Goal: Information Seeking & Learning: Understand process/instructions

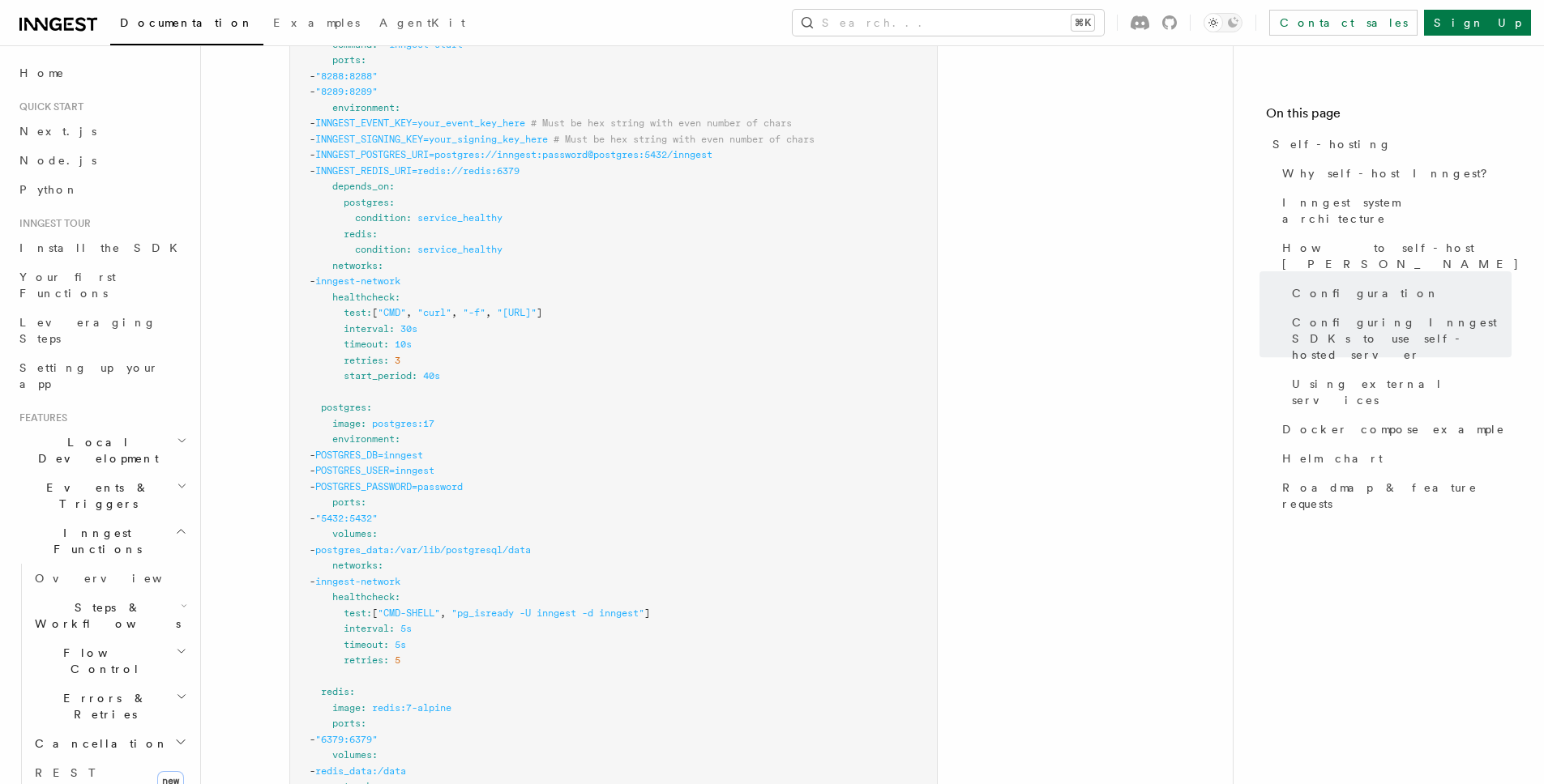
scroll to position [4495, 0]
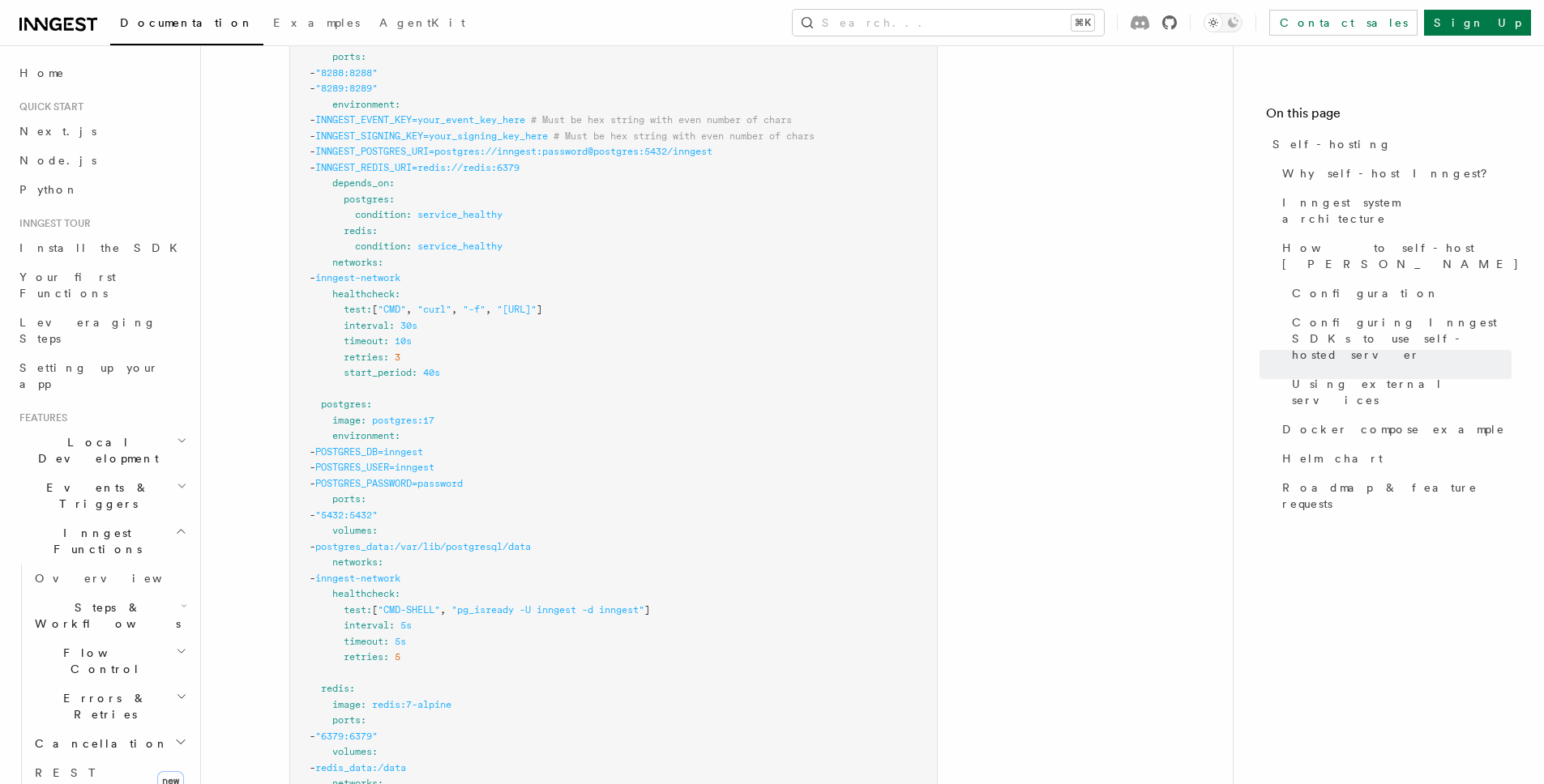
click at [1176, 22] on icon at bounding box center [1169, 22] width 14 height 14
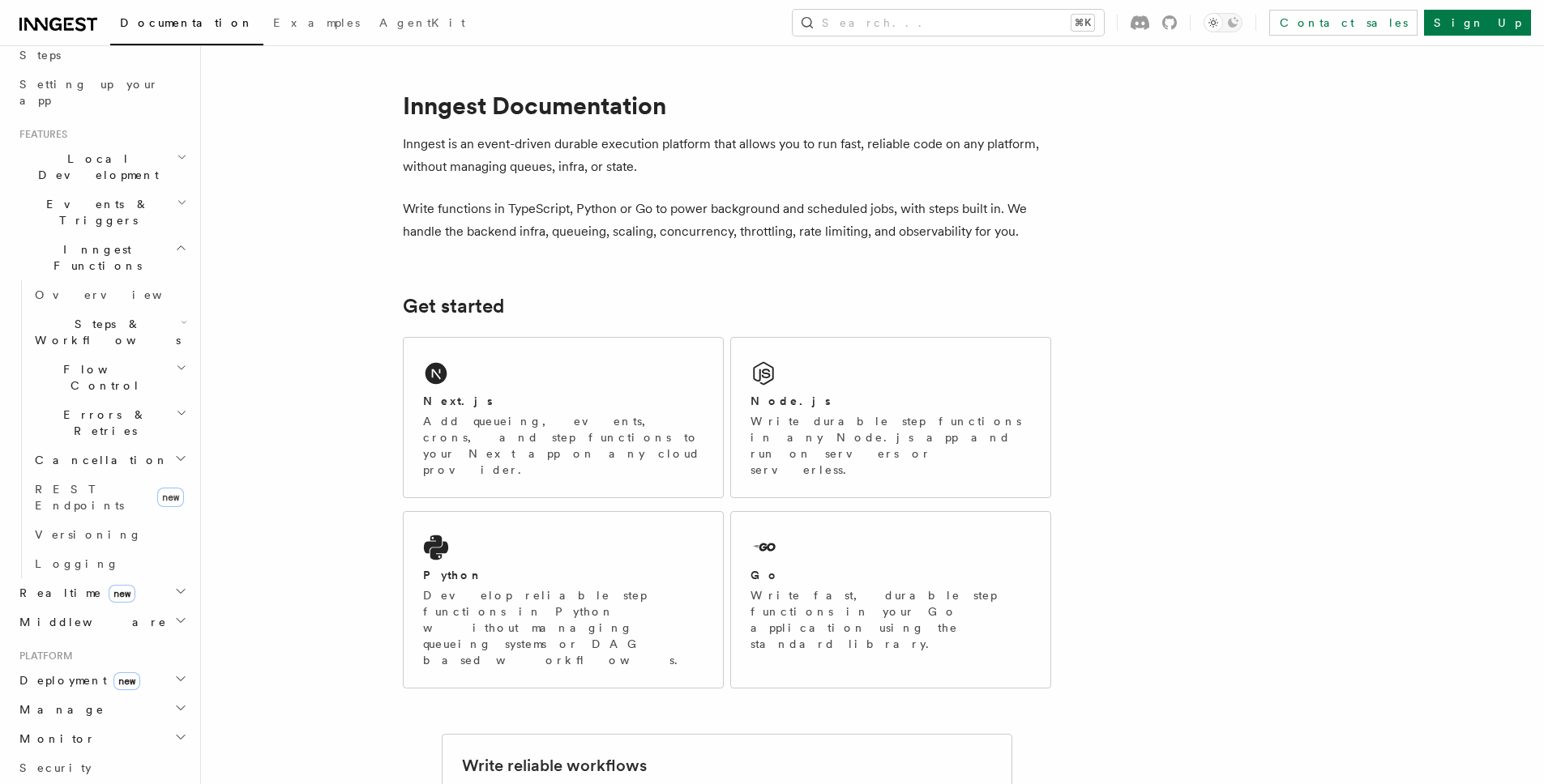
scroll to position [513, 0]
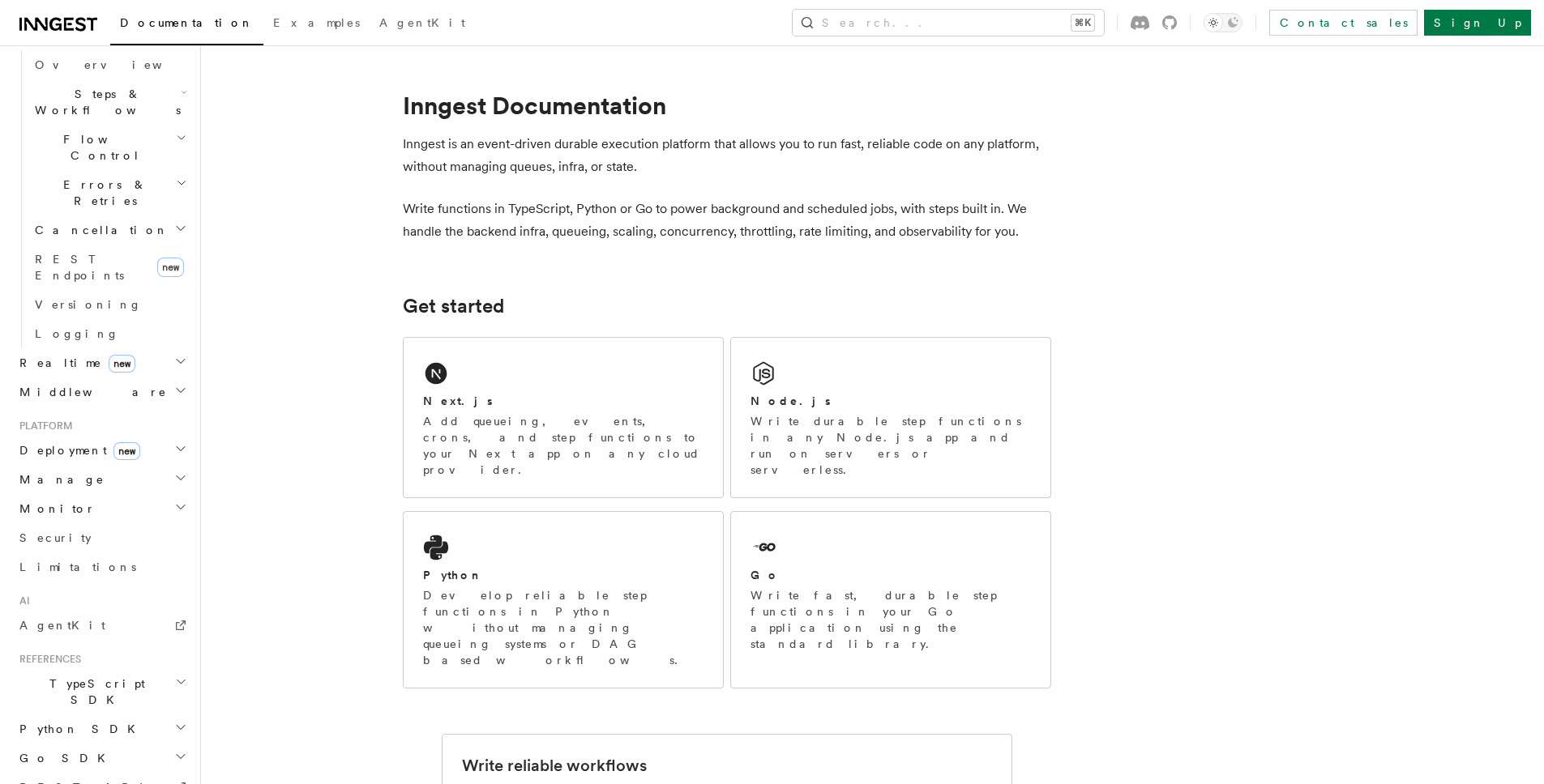
click at [63, 355] on span "Realtime new" at bounding box center [74, 363] width 122 height 16
click at [64, 465] on h2 "Manage" at bounding box center [101, 479] width 177 height 29
click at [68, 494] on h2 "Monitor" at bounding box center [101, 509] width 177 height 29
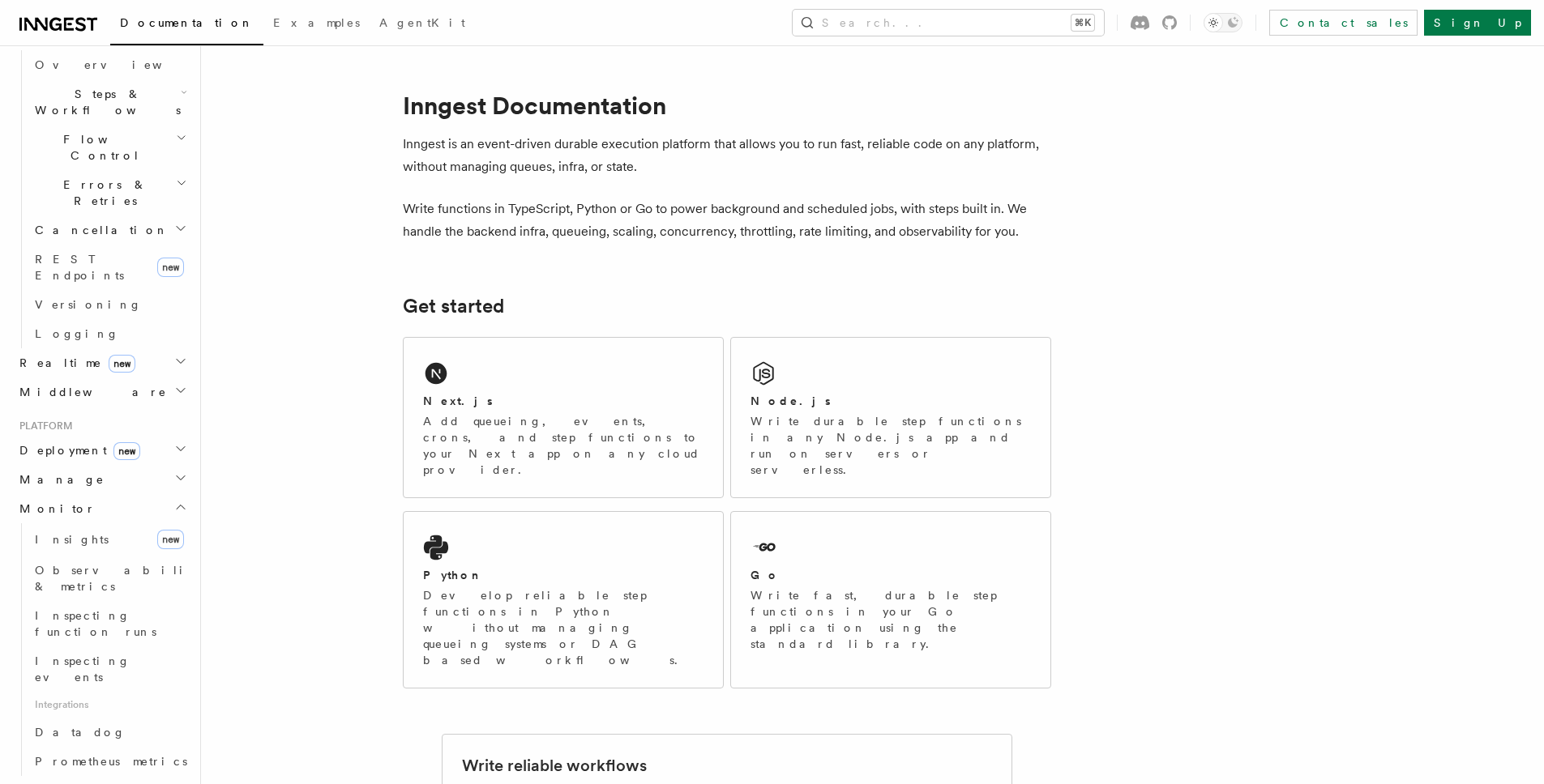
click at [68, 494] on h2 "Monitor" at bounding box center [101, 509] width 177 height 29
click at [89, 553] on link "Limitations" at bounding box center [101, 567] width 177 height 29
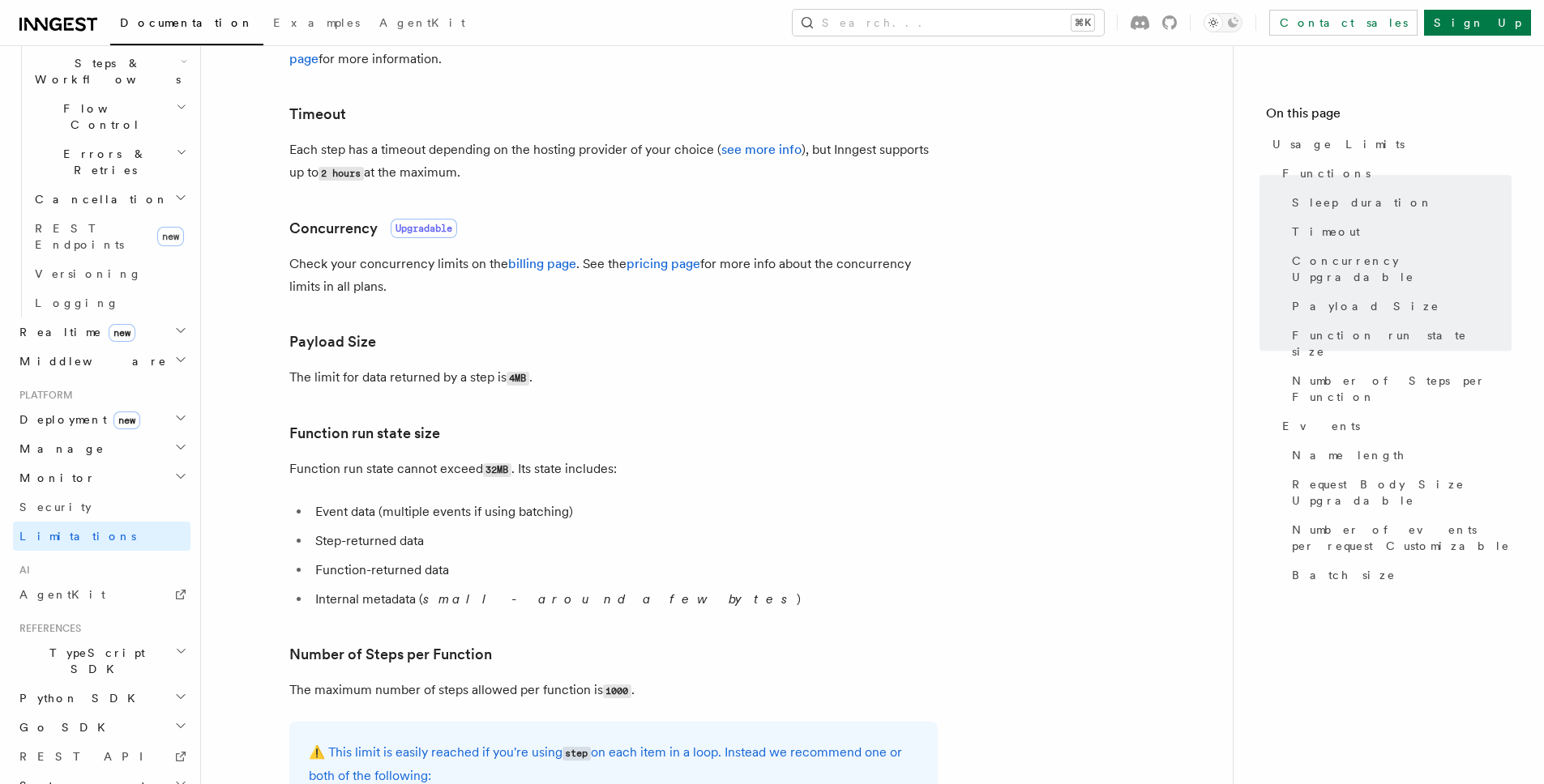
scroll to position [433, 0]
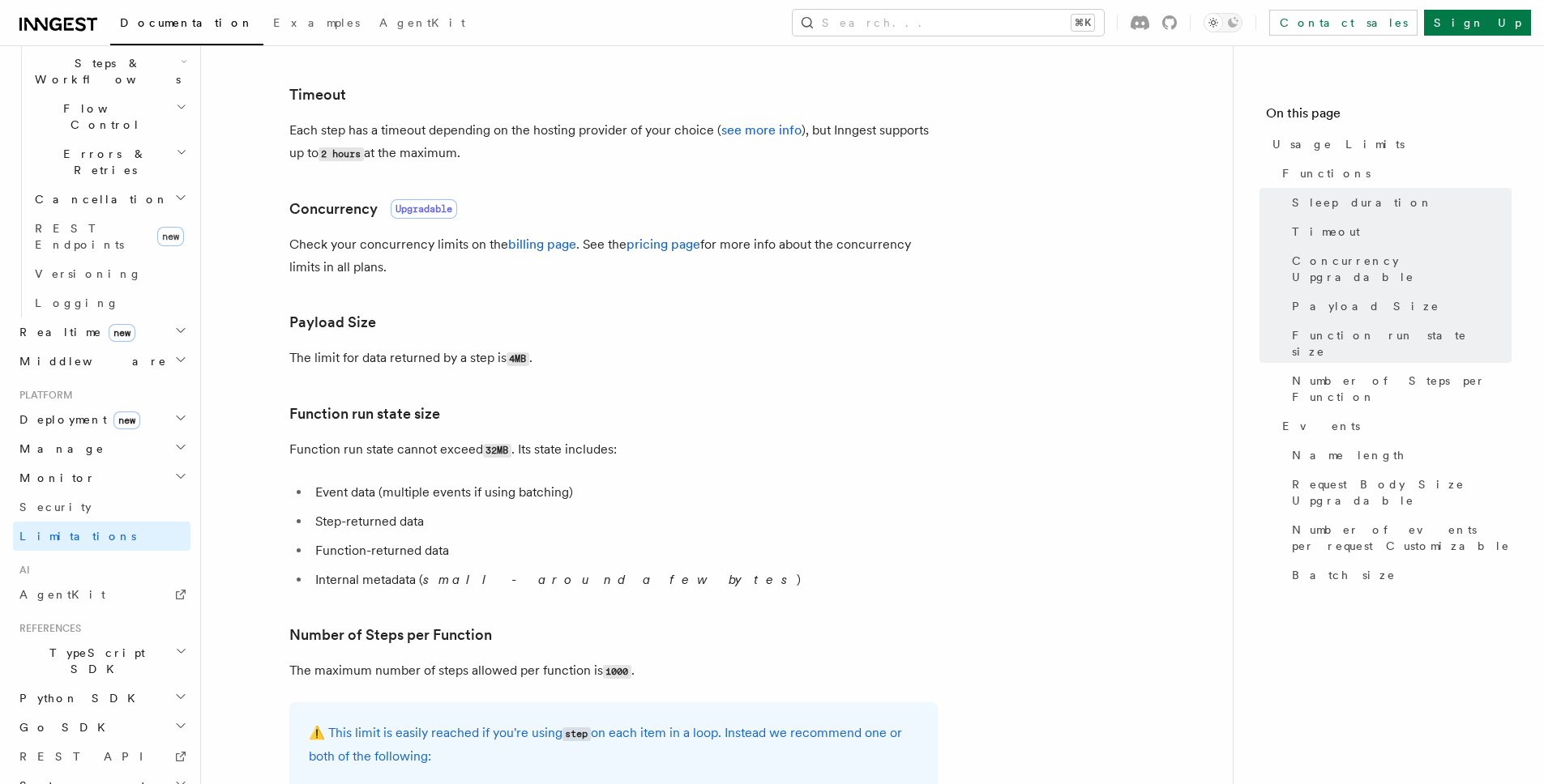
click at [75, 713] on h2 "Go SDK" at bounding box center [101, 727] width 177 height 29
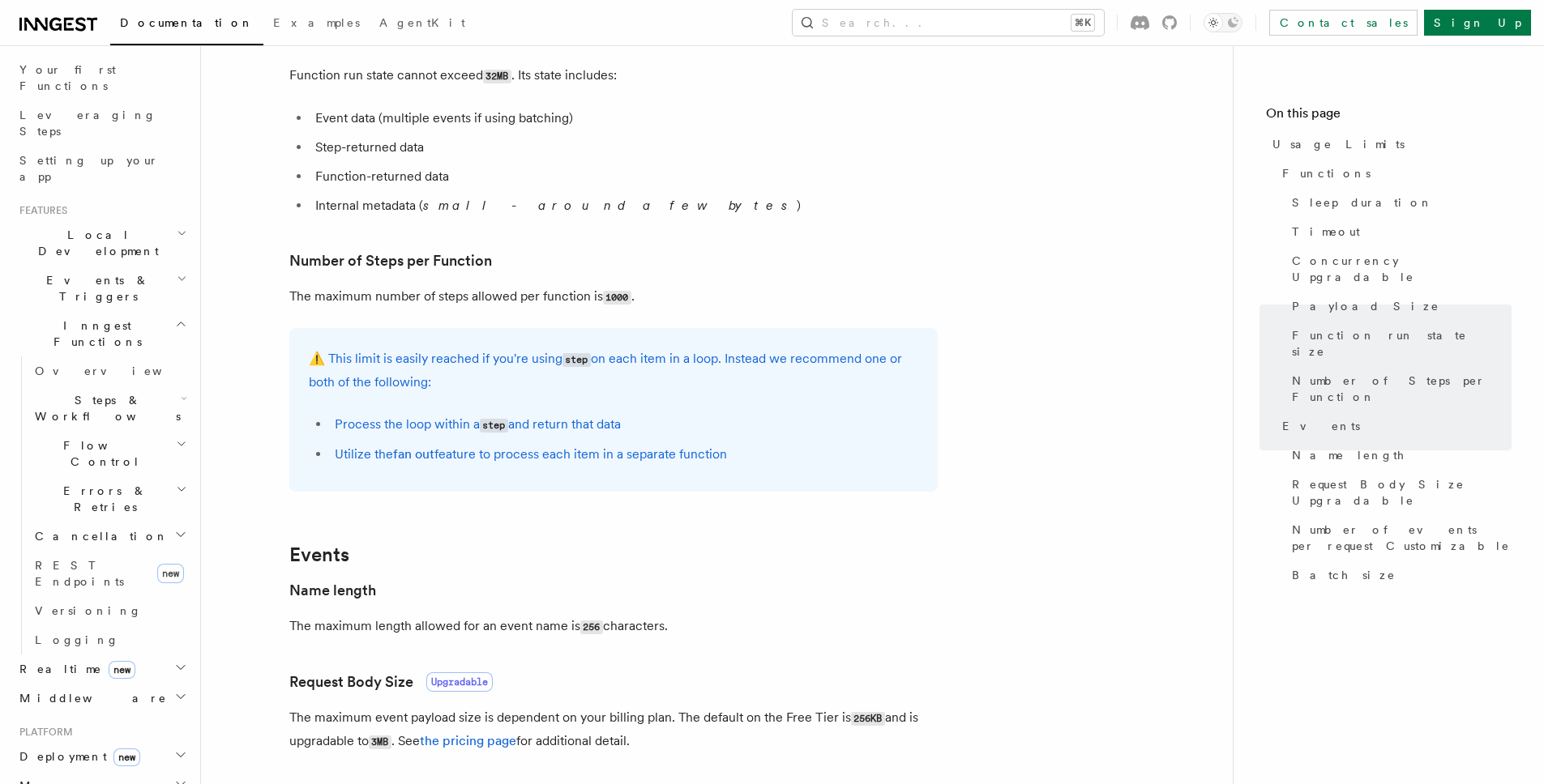
scroll to position [0, 0]
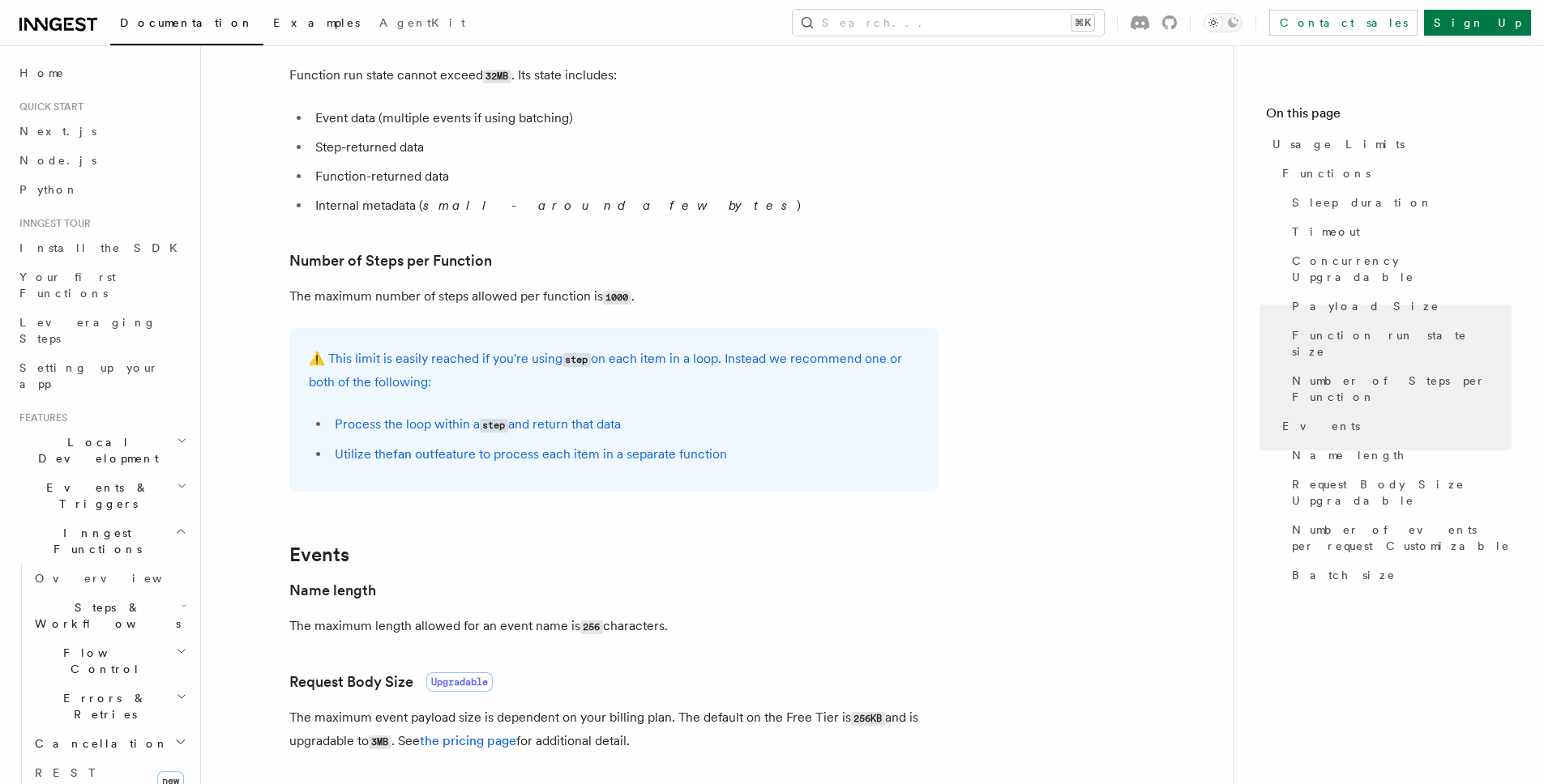
click at [273, 24] on span "Examples" at bounding box center [317, 22] width 86 height 13
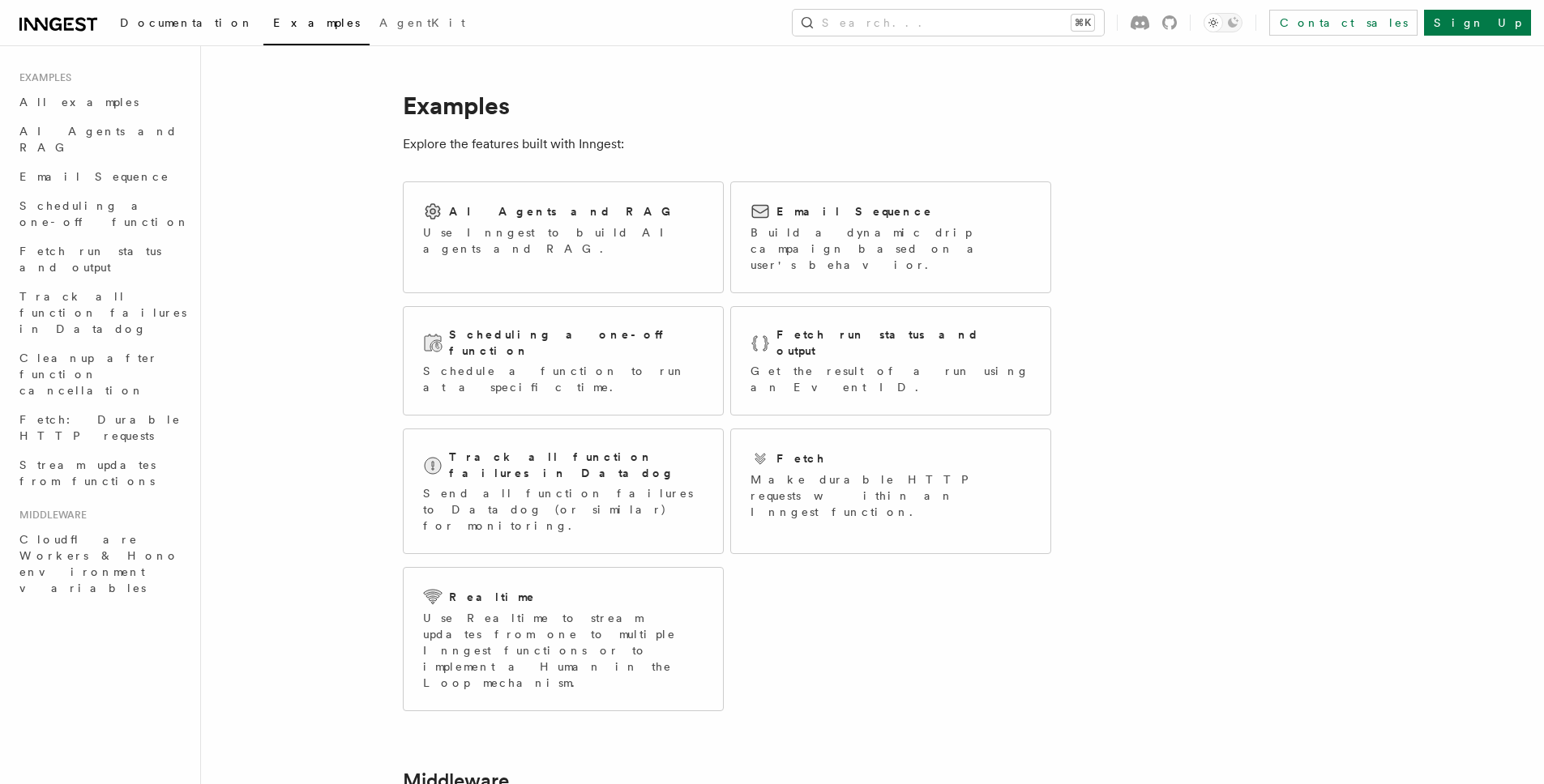
click at [165, 23] on span "Documentation" at bounding box center [186, 22] width 134 height 13
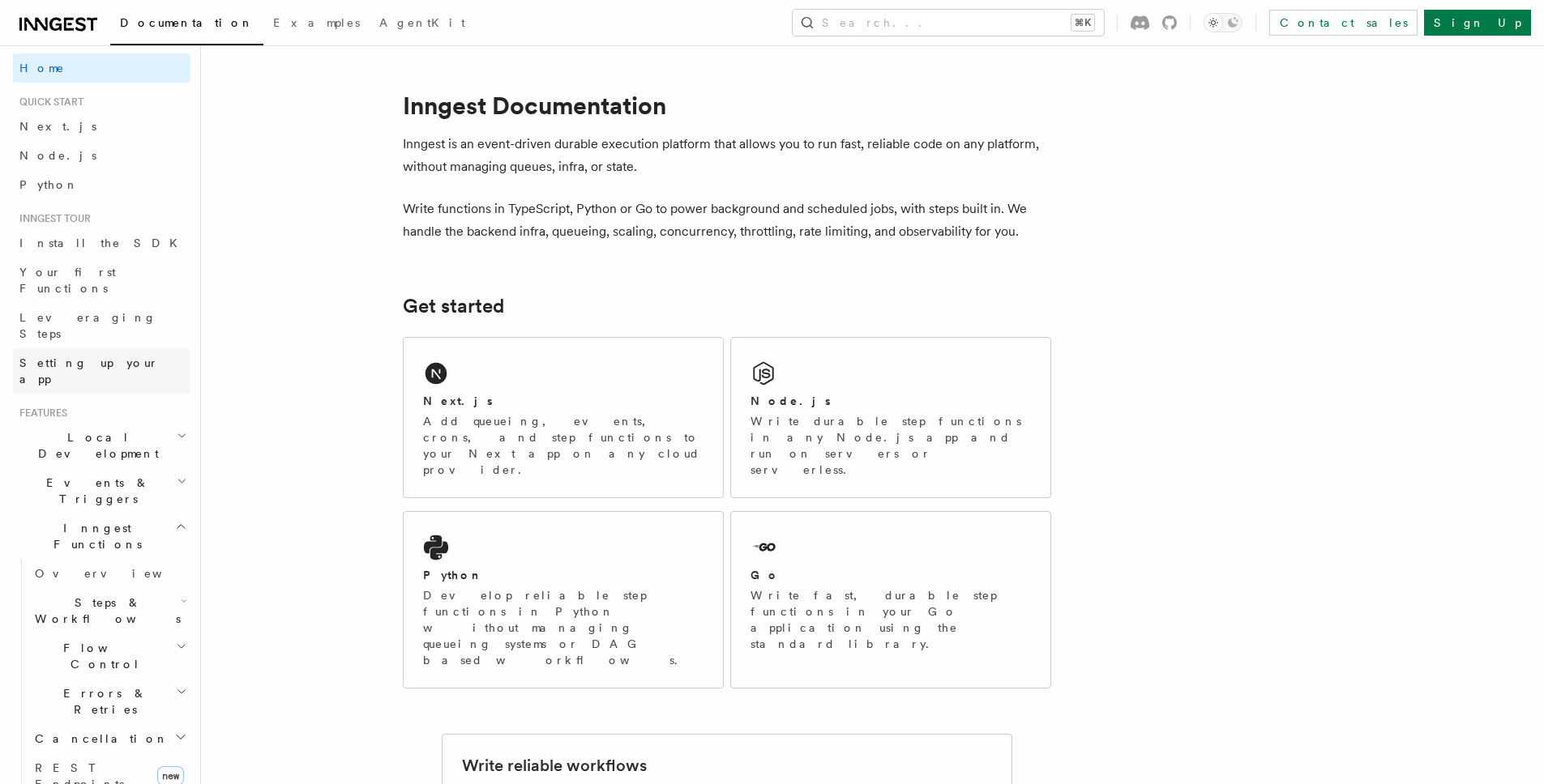
scroll to position [148, 0]
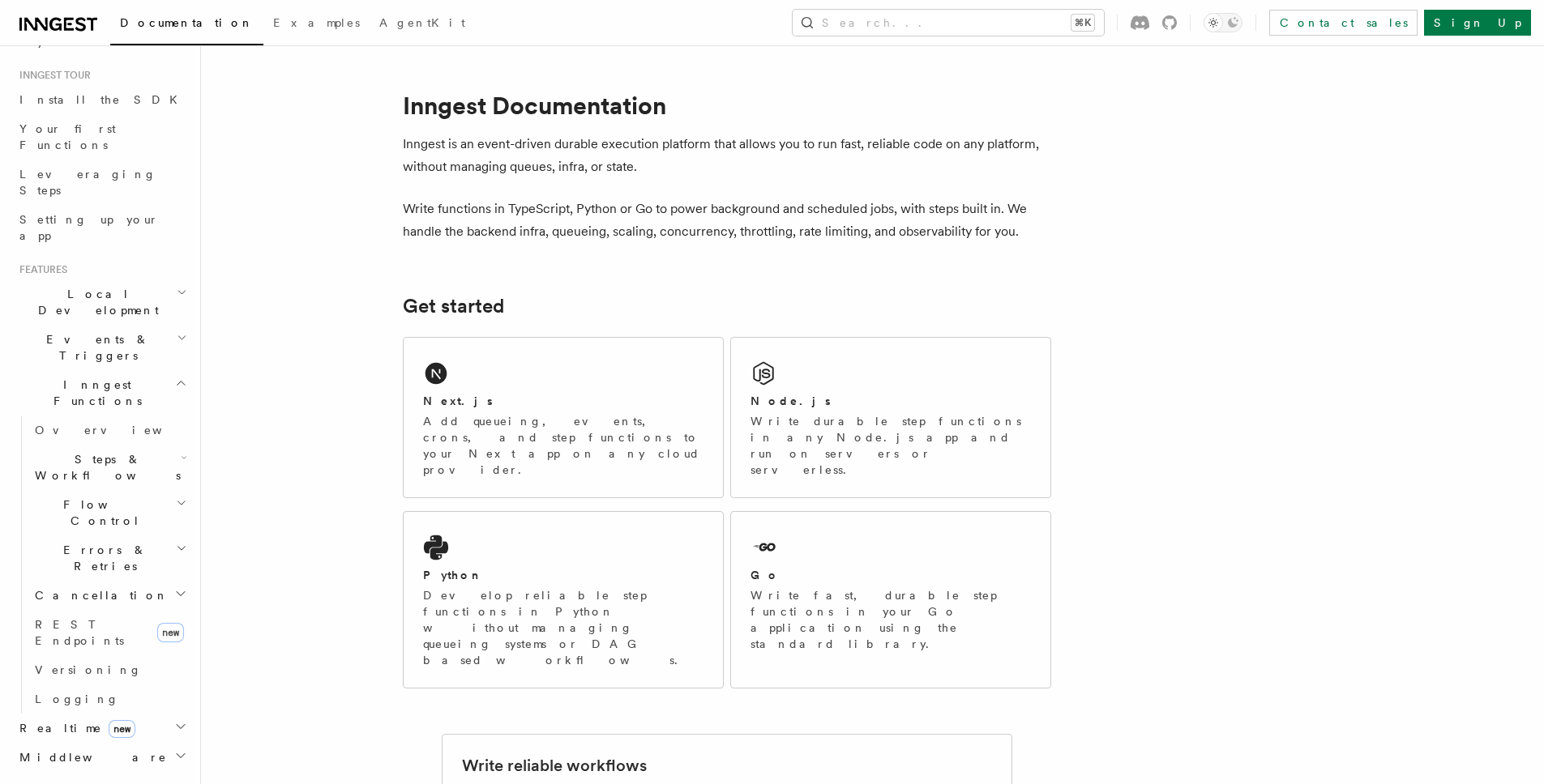
click at [90, 377] on span "Inngest Functions" at bounding box center [94, 393] width 162 height 32
click at [81, 445] on h2 "Middleware" at bounding box center [101, 459] width 177 height 29
click at [77, 510] on span "Deployment new" at bounding box center [76, 518] width 127 height 16
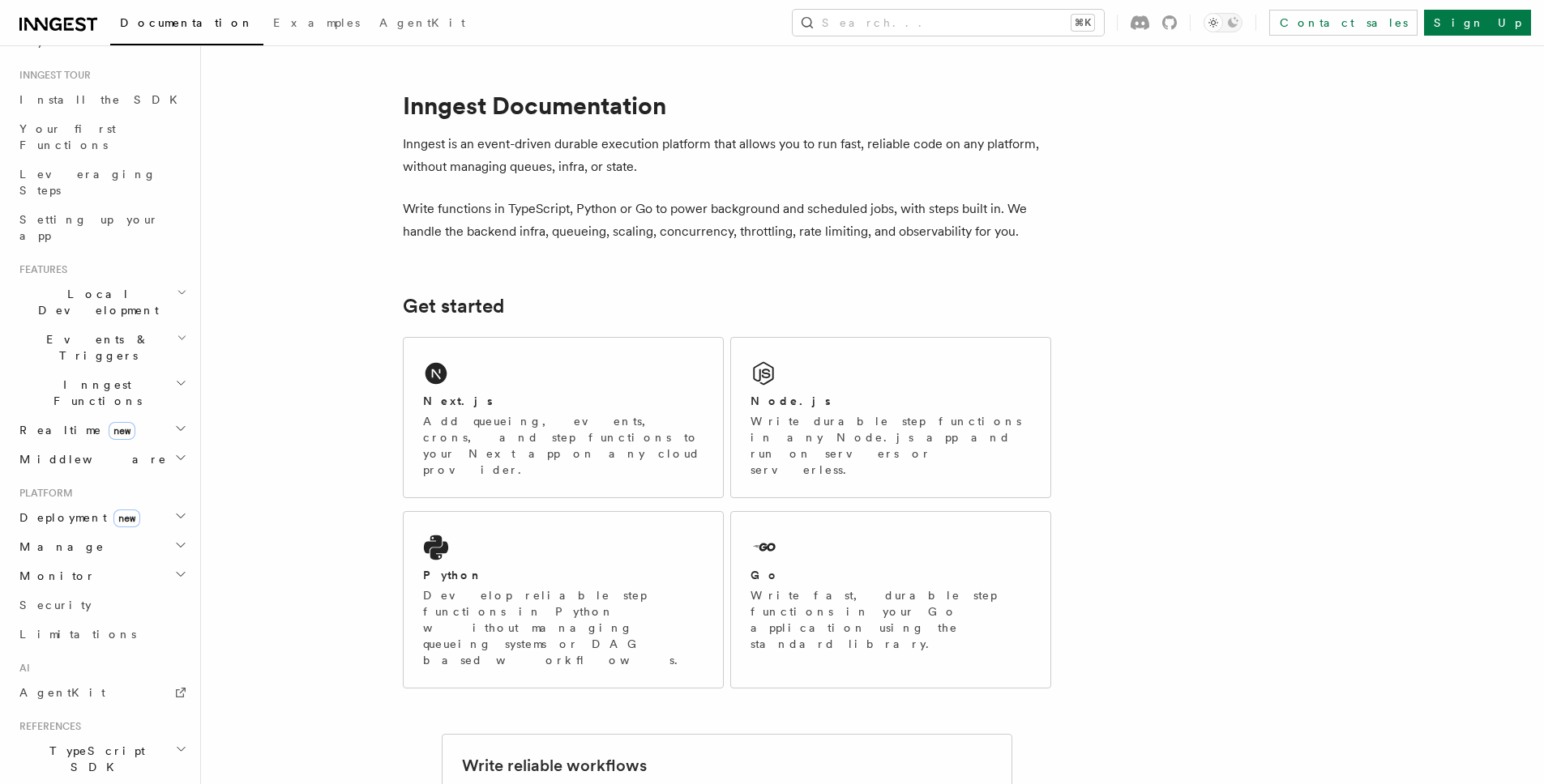
click at [77, 510] on span "Deployment new" at bounding box center [76, 518] width 127 height 16
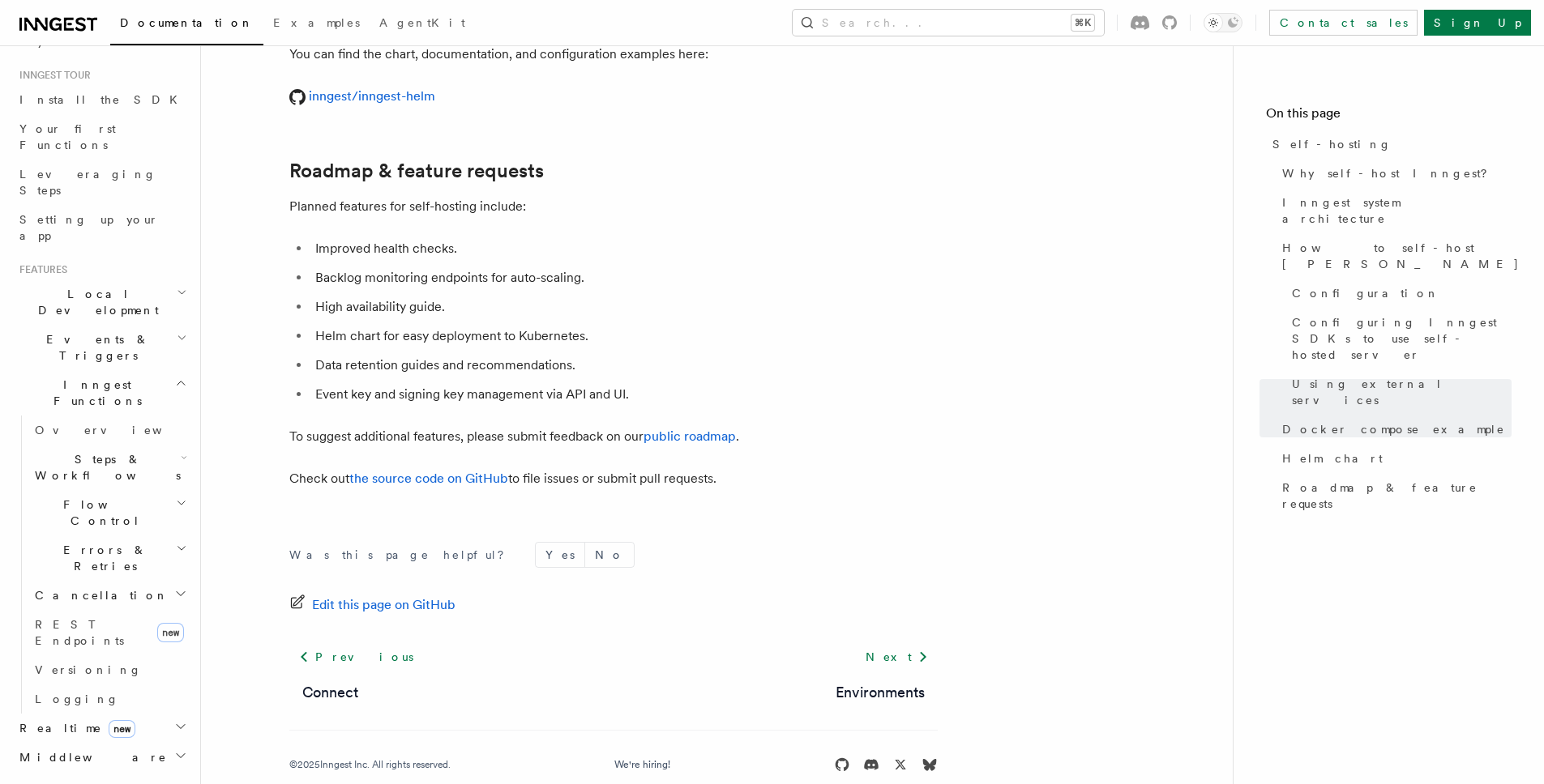
scroll to position [6186, 0]
